Goal: Find specific page/section: Find specific page/section

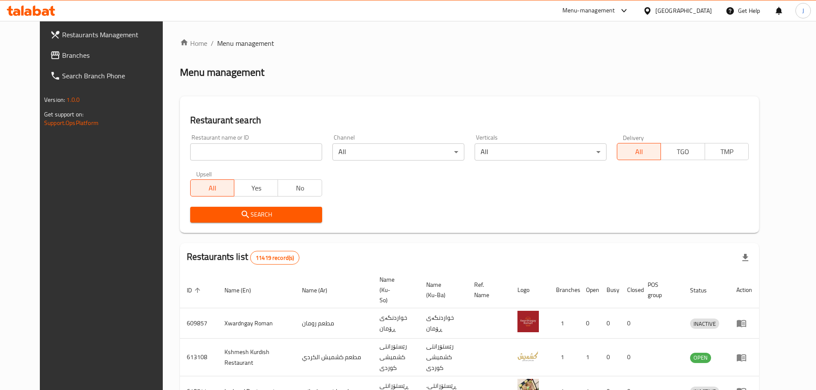
click at [290, 156] on input "search" at bounding box center [256, 152] width 132 height 17
type input "[PERSON_NAME]"
click button "Search" at bounding box center [256, 215] width 132 height 16
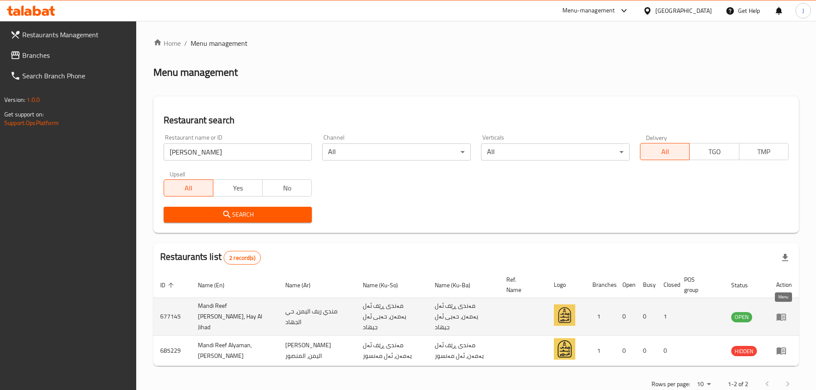
click at [785, 314] on icon "enhanced table" at bounding box center [781, 317] width 9 height 7
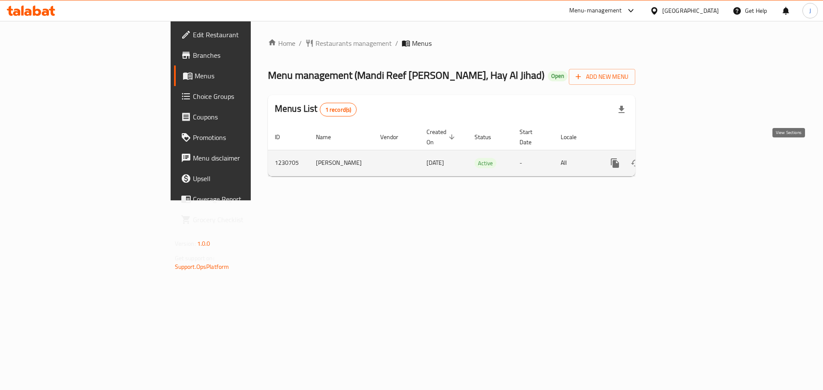
click at [682, 158] on icon "enhanced table" at bounding box center [676, 163] width 10 height 10
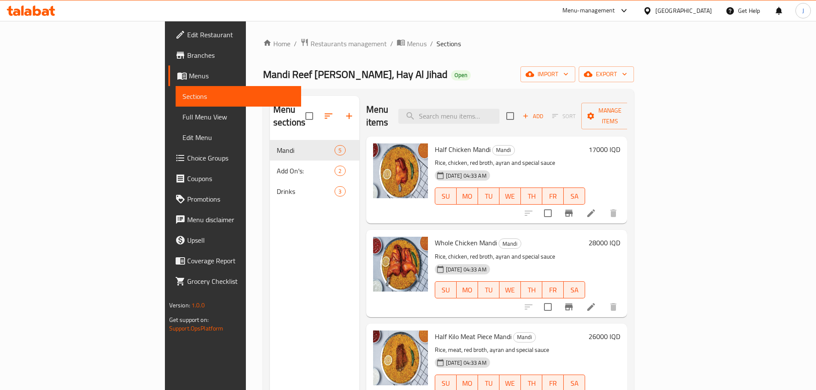
click at [187, 55] on span "Branches" at bounding box center [240, 55] width 107 height 10
